Goal: Task Accomplishment & Management: Use online tool/utility

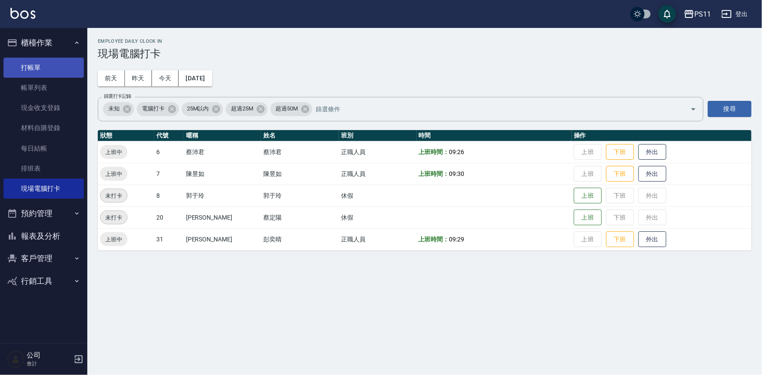
click at [39, 66] on link "打帳單" at bounding box center [43, 68] width 80 height 20
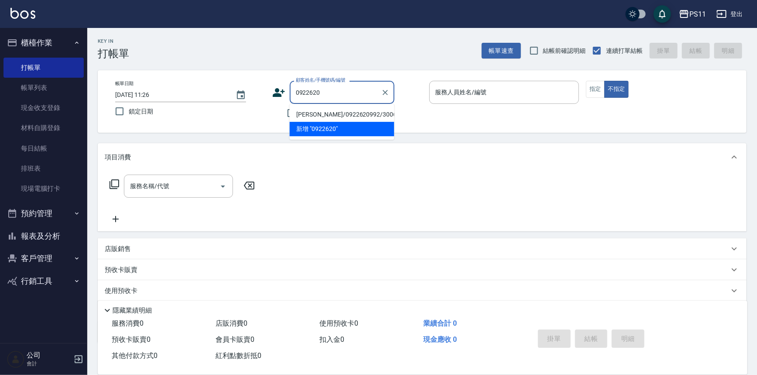
click at [362, 116] on li "[PERSON_NAME]/0922620992/3006" at bounding box center [342, 114] width 105 height 14
type input "[PERSON_NAME]/0922620992/3006"
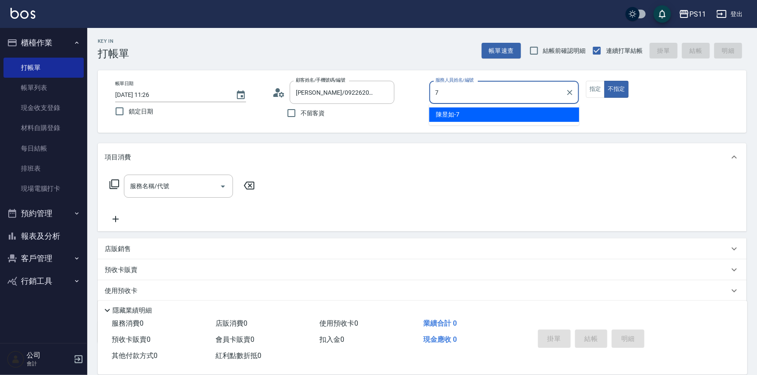
type input "陳昱如-7"
type button "false"
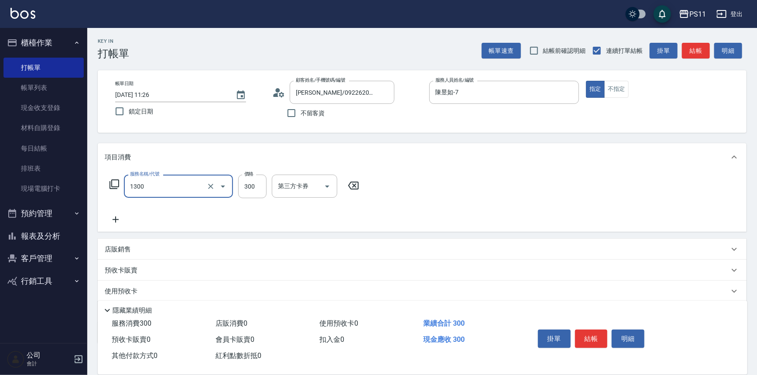
type input "洗髮300(1300)"
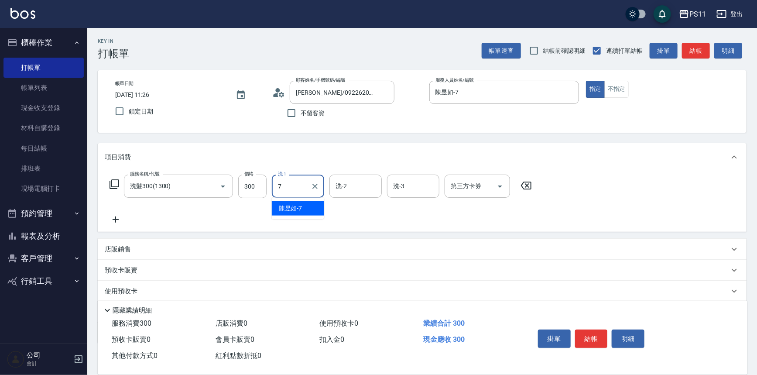
type input "陳昱如-7"
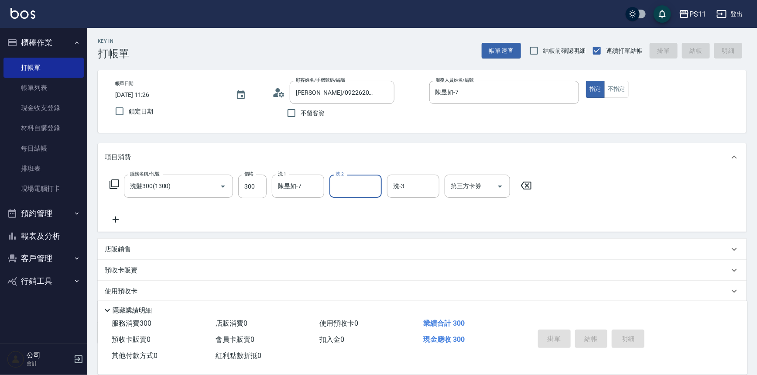
type input "[DATE] 11:27"
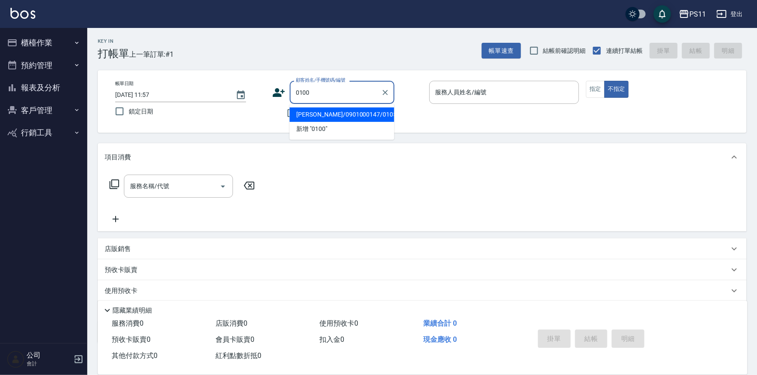
type input "[PERSON_NAME]/0901000147/0105"
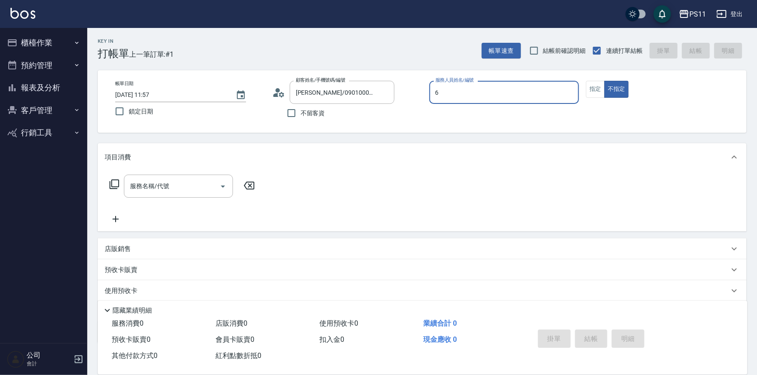
type input "6"
type input "[PERSON_NAME]/0970988388/0100"
type input "[PERSON_NAME]6"
type button "false"
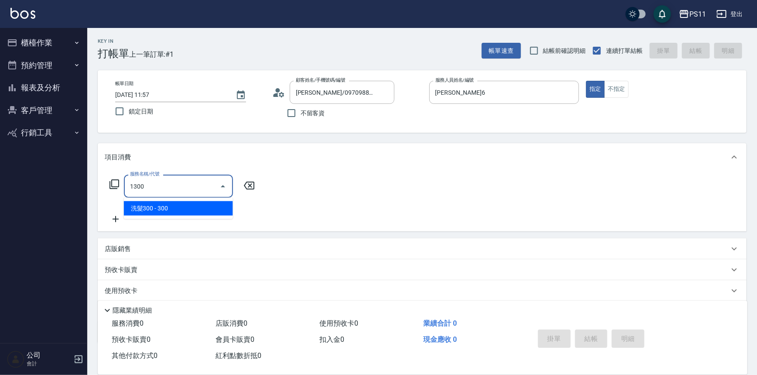
type input "洗髮300(1300)"
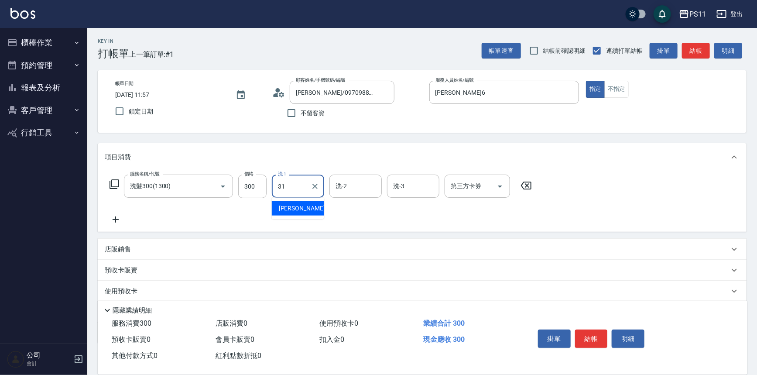
type input "[PERSON_NAME]-31"
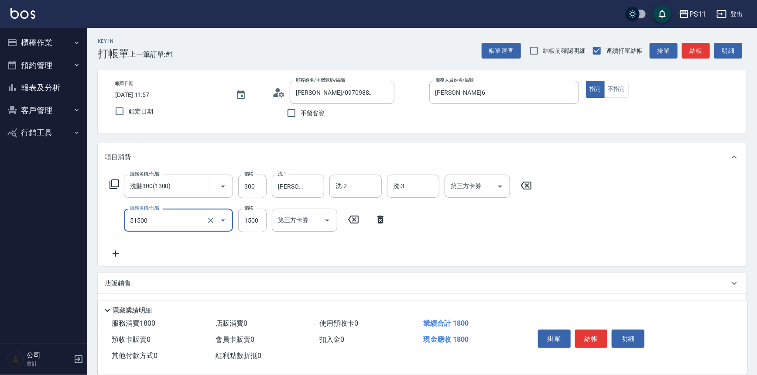
type input "原價1201~1500護髮(51500)"
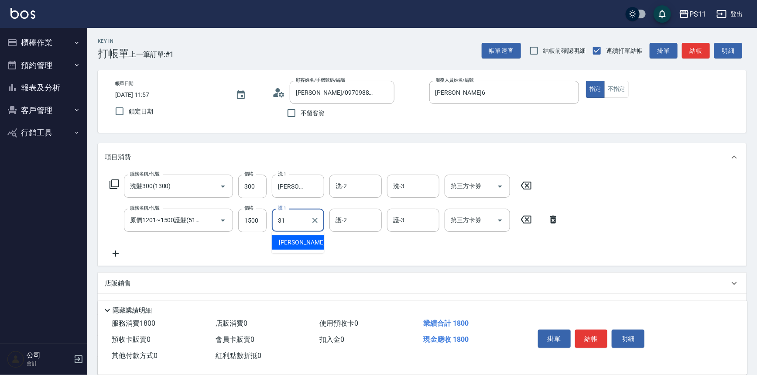
type input "彭亦晴-31"
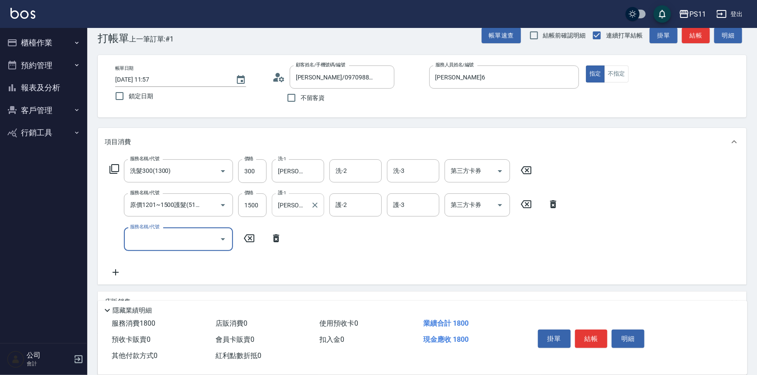
scroll to position [39, 0]
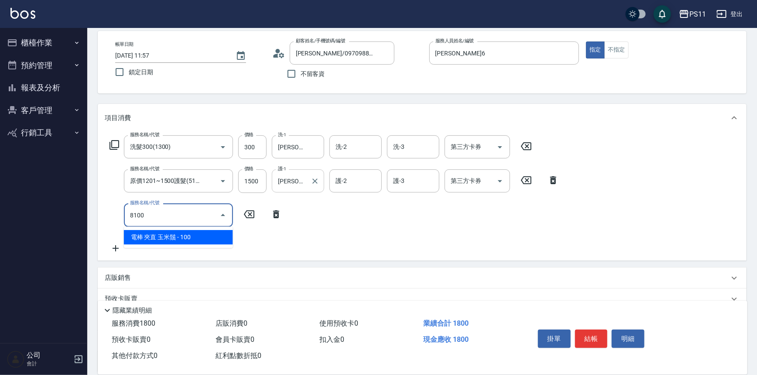
type input "電棒 夾直 玉米鬚(8100)"
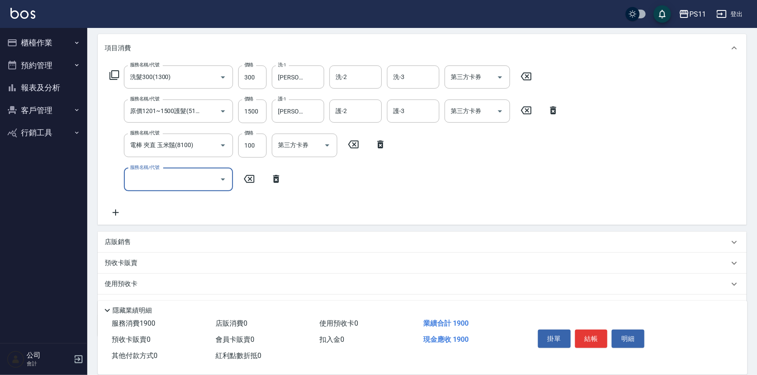
scroll to position [152, 0]
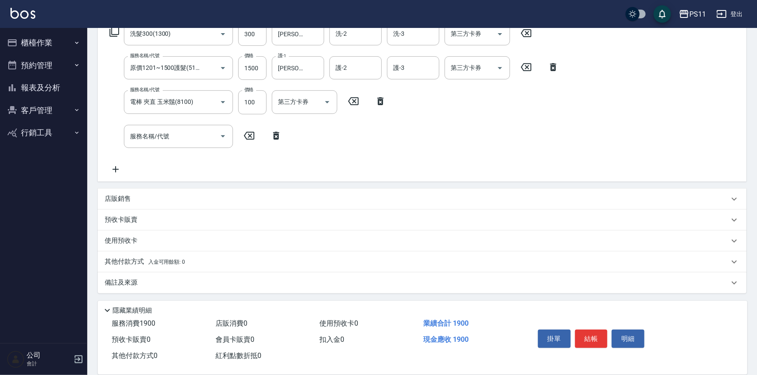
click at [117, 204] on div "店販銷售" at bounding box center [422, 199] width 649 height 21
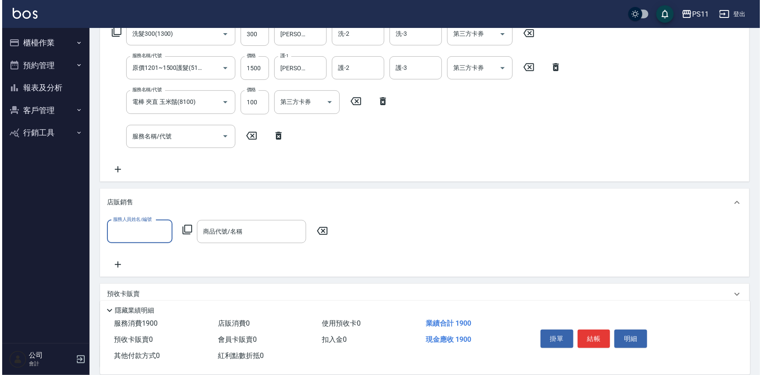
scroll to position [0, 0]
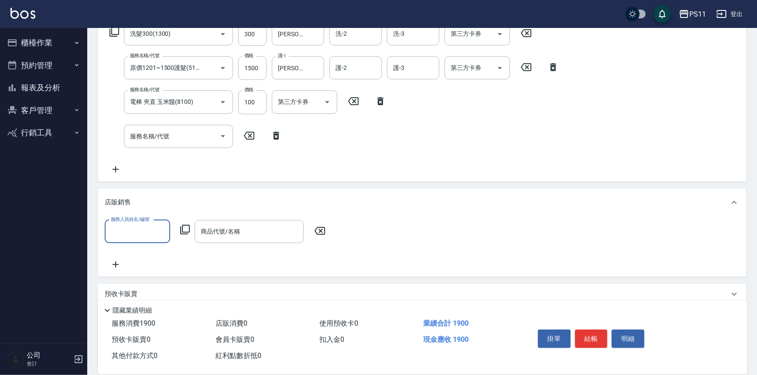
click at [121, 228] on input "服務人員姓名/編號" at bounding box center [138, 231] width 58 height 15
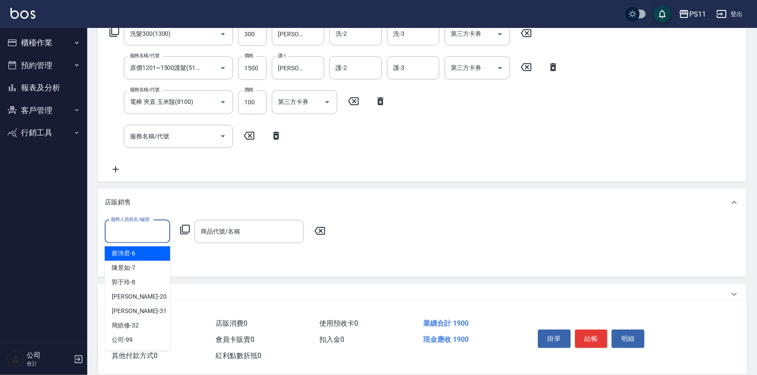
click at [165, 258] on div "蔡沛君 -6" at bounding box center [137, 253] width 65 height 14
type input "蔡沛君-6"
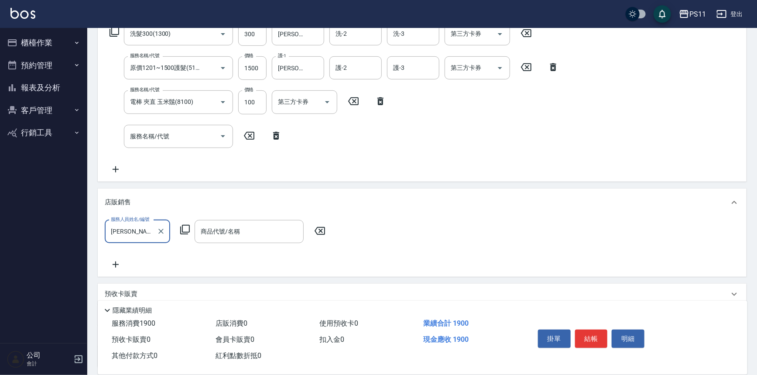
click at [189, 229] on icon at bounding box center [185, 229] width 10 height 10
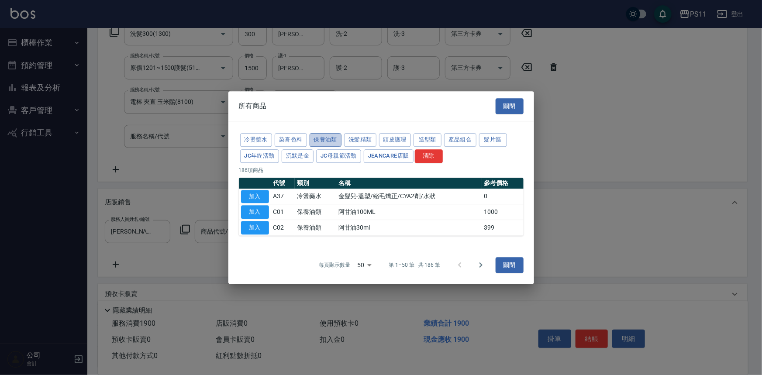
click at [326, 141] on button "保養油類" at bounding box center [325, 140] width 32 height 14
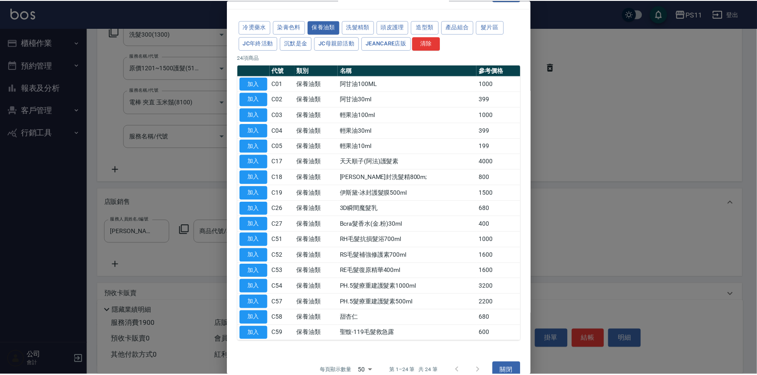
scroll to position [34, 0]
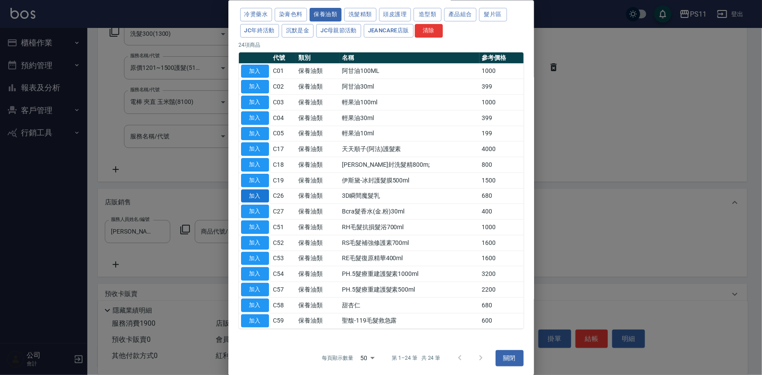
click at [261, 191] on button "加入" at bounding box center [255, 196] width 28 height 14
type input "3D瞬間魔髮乳"
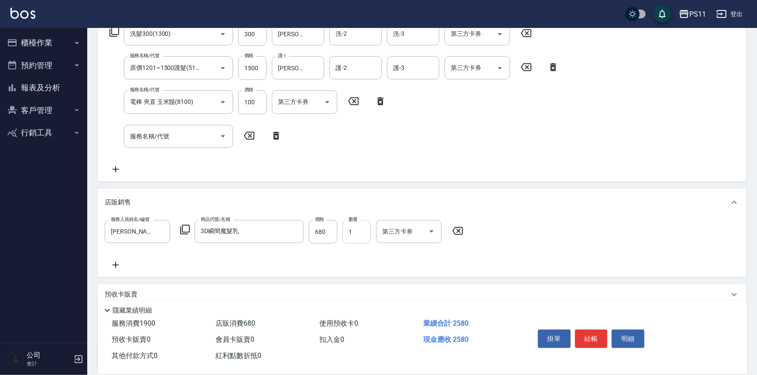
click at [354, 234] on input "1" at bounding box center [357, 232] width 28 height 24
type input "2"
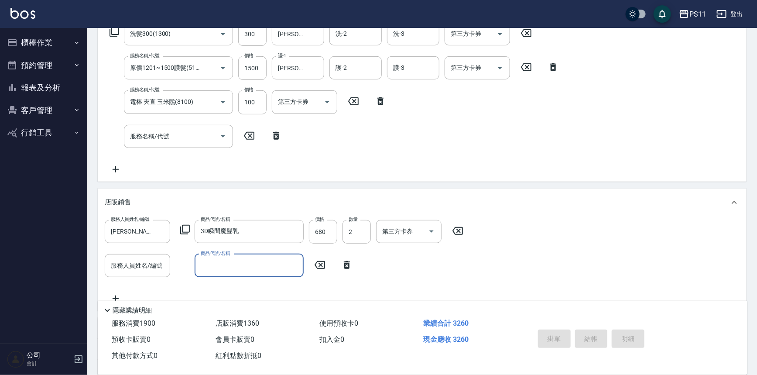
type input "2025/09/10 12:25"
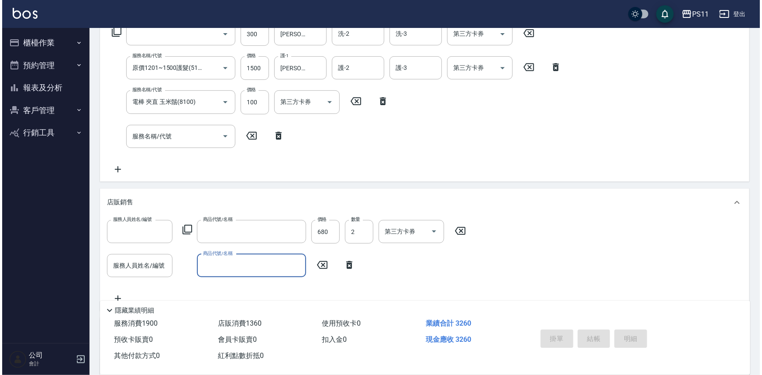
scroll to position [0, 0]
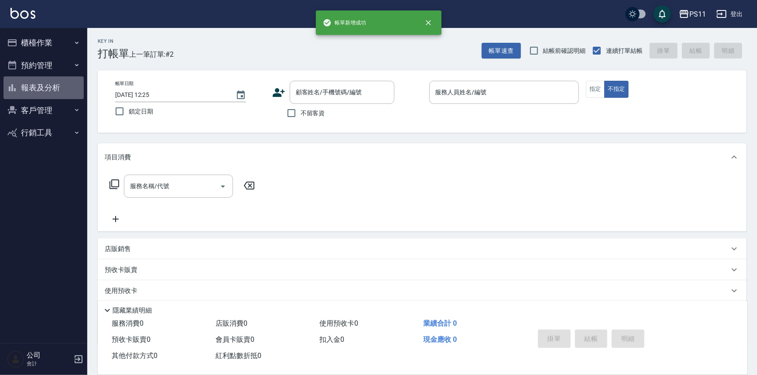
click at [57, 93] on button "報表及分析" at bounding box center [43, 87] width 80 height 23
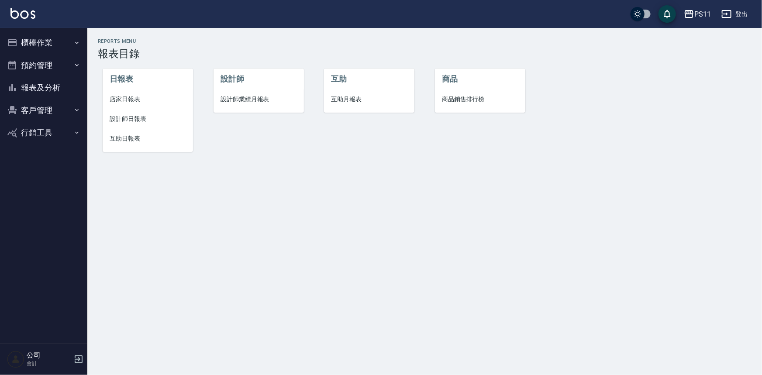
click at [141, 124] on li "設計師日報表" at bounding box center [148, 119] width 90 height 20
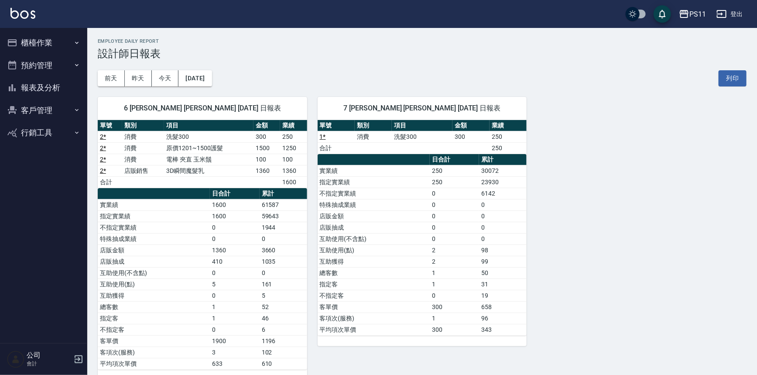
click at [34, 88] on button "報表及分析" at bounding box center [43, 87] width 80 height 23
